Goal: Task Accomplishment & Management: Manage account settings

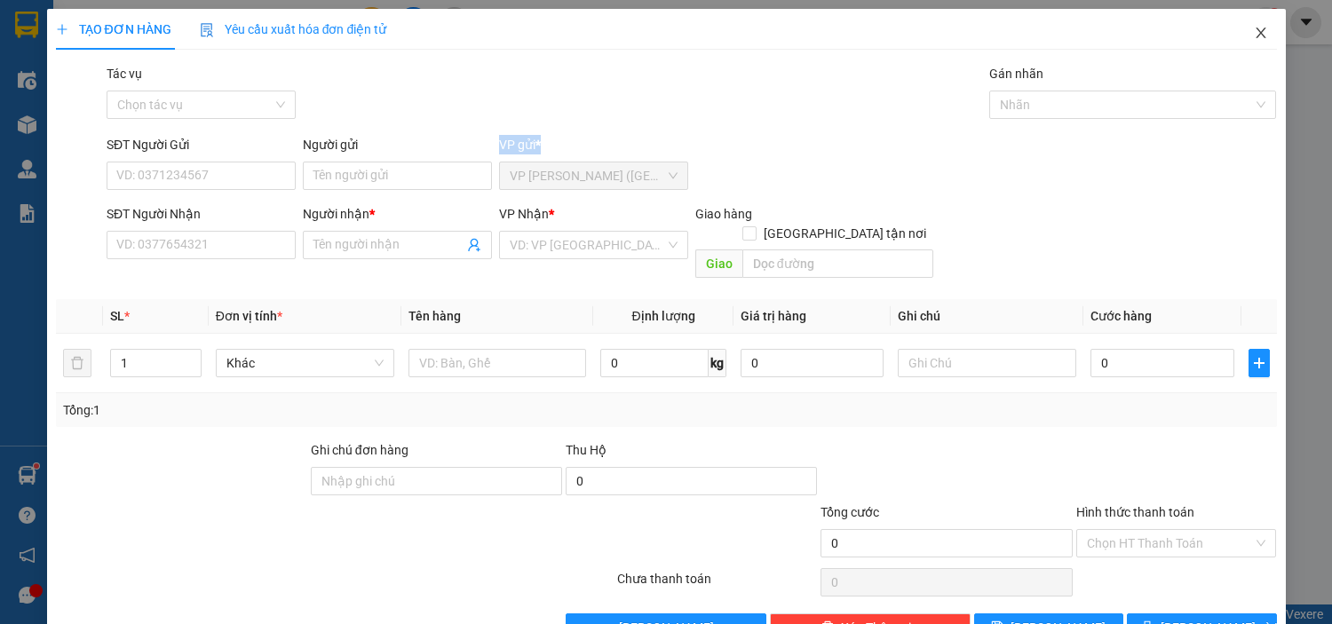
click at [1253, 32] on span "Close" at bounding box center [1261, 34] width 50 height 50
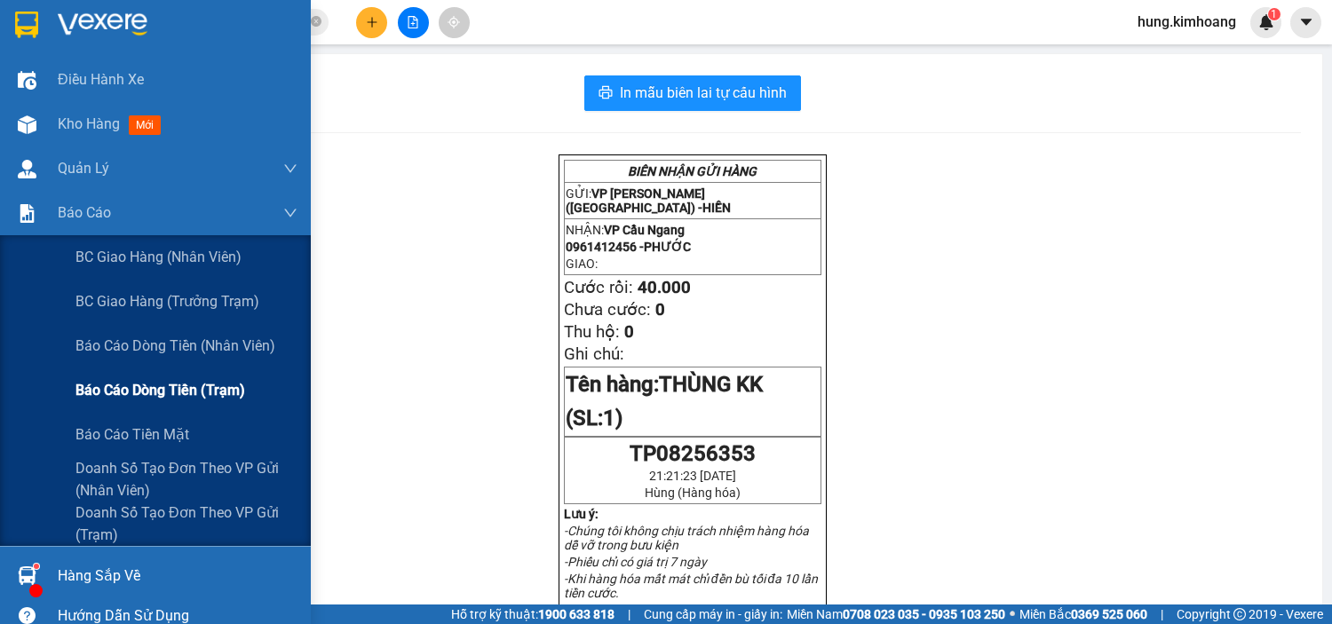
click at [208, 395] on span "Báo cáo dòng tiền (trạm)" at bounding box center [160, 390] width 170 height 22
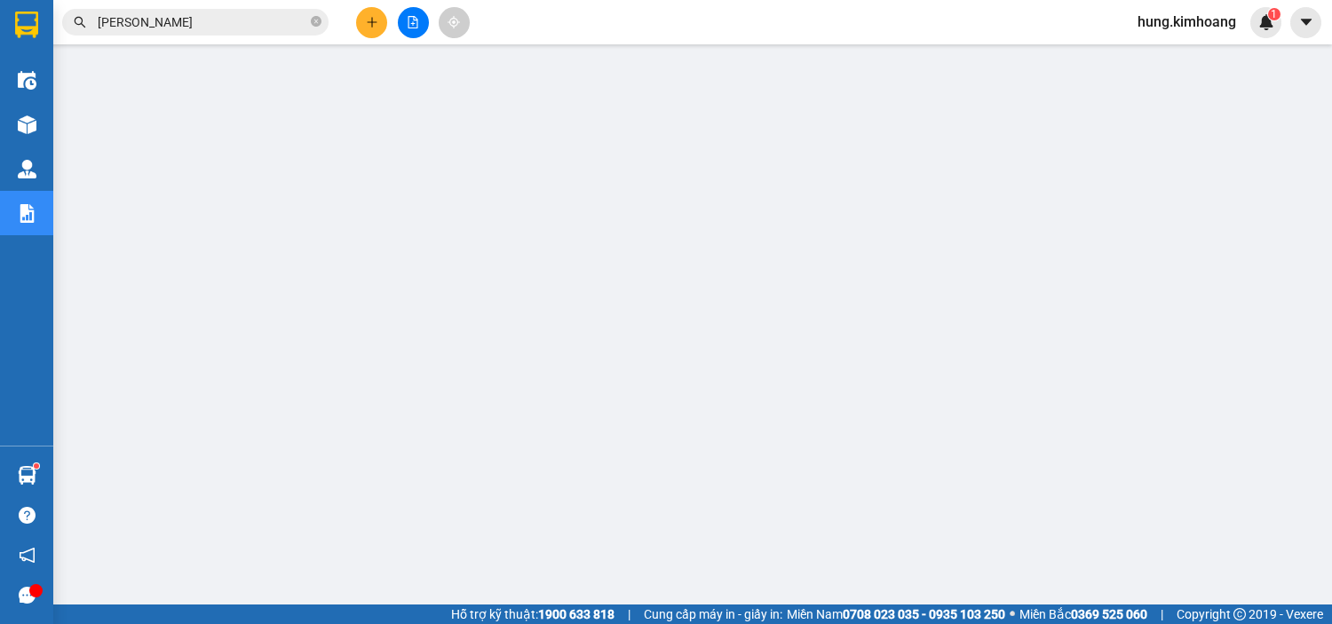
click at [1172, 25] on span "hung.kimhoang" at bounding box center [1187, 22] width 127 height 22
click at [1177, 53] on span "Đăng xuất" at bounding box center [1194, 55] width 91 height 20
